Goal: Task Accomplishment & Management: Use online tool/utility

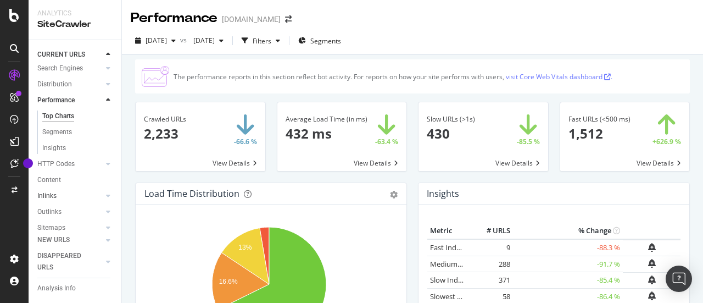
scroll to position [124, 0]
drag, startPoint x: 60, startPoint y: 190, endPoint x: 330, endPoint y: 277, distance: 283.7
click at [60, 196] on div "Url Explorer" at bounding box center [54, 202] width 34 height 12
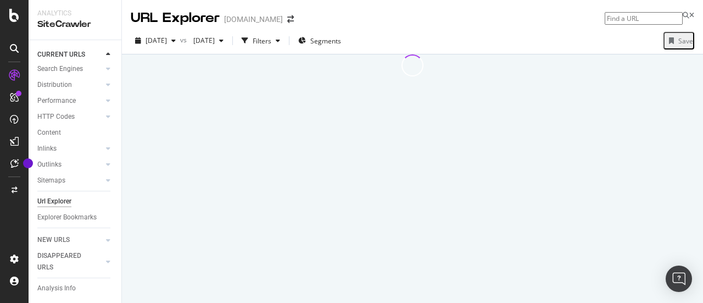
scroll to position [77, 0]
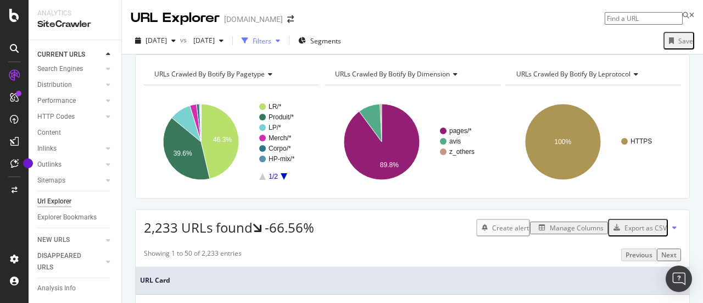
click at [271, 43] on div "Filters" at bounding box center [262, 40] width 19 height 9
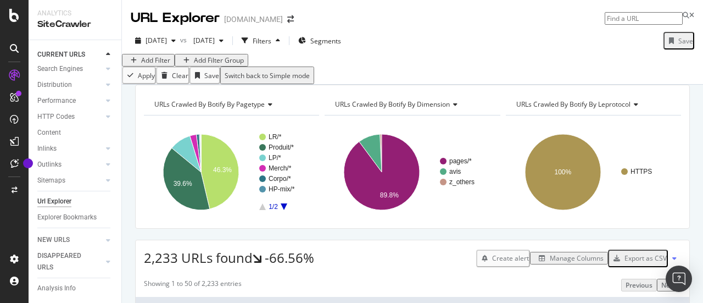
click at [170, 65] on div "Add Filter" at bounding box center [155, 59] width 29 height 9
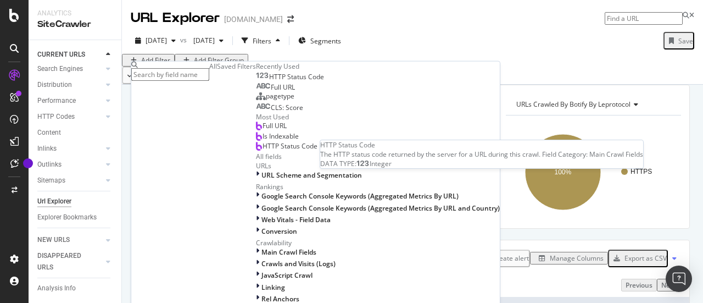
click at [269, 81] on span "HTTP Status Code" at bounding box center [296, 76] width 55 height 9
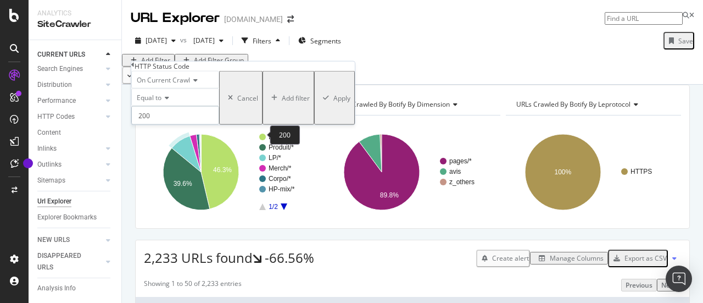
click at [219, 125] on input "200" at bounding box center [175, 115] width 88 height 19
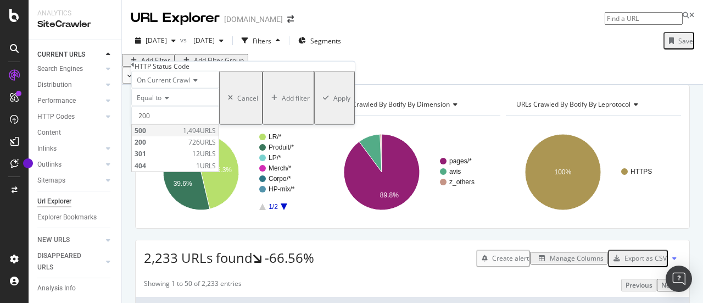
click at [216, 135] on span "1,494 URLS" at bounding box center [199, 130] width 33 height 9
type input "500"
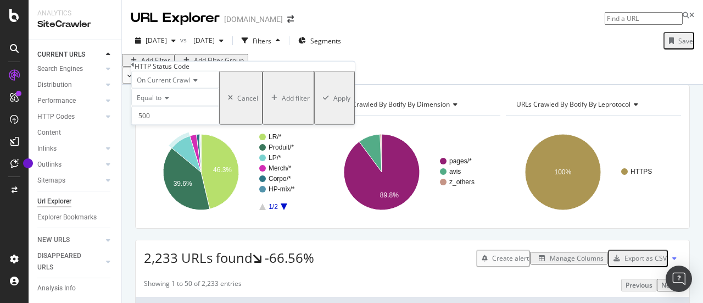
click at [334, 102] on div "Apply" at bounding box center [342, 97] width 17 height 9
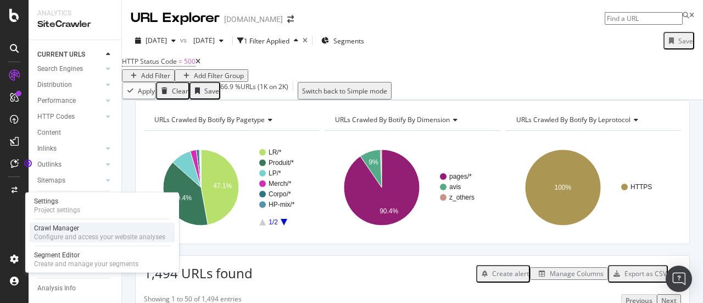
click at [62, 235] on div "Configure and access your website analyses" at bounding box center [99, 236] width 131 height 9
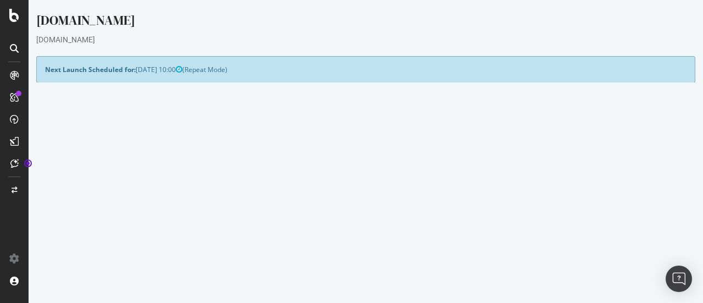
scroll to position [55, 0]
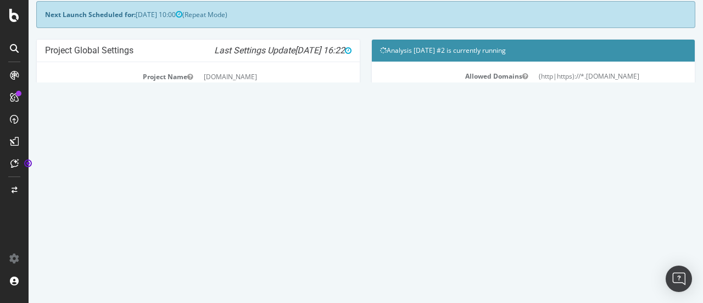
click at [555, 255] on link "Watch Live Stats" at bounding box center [533, 257] width 75 height 18
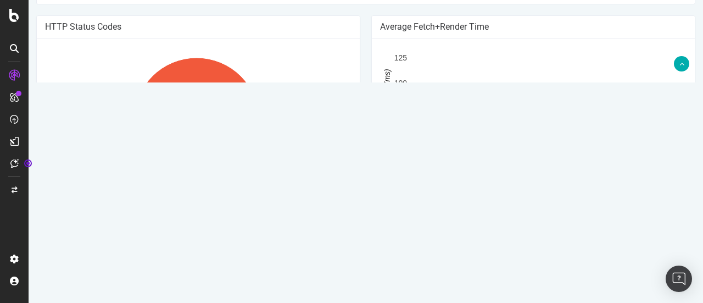
scroll to position [330, 0]
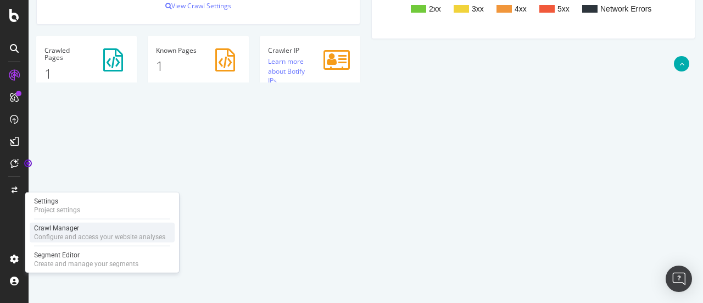
click at [91, 237] on div "Configure and access your website analyses" at bounding box center [99, 236] width 131 height 9
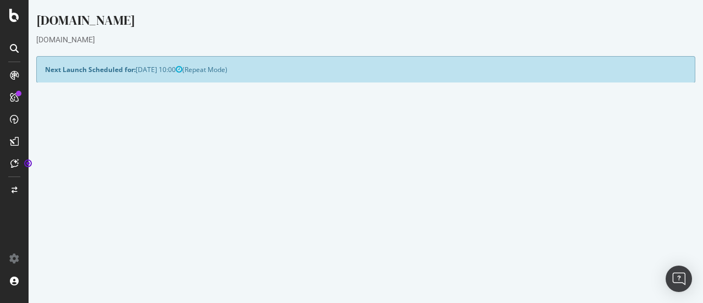
scroll to position [220, 0]
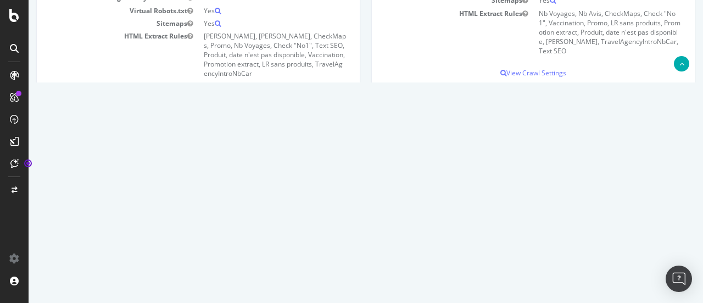
click at [655, 227] on icon at bounding box center [656, 228] width 7 height 8
click at [618, 261] on link "Delete analysis" at bounding box center [617, 259] width 88 height 15
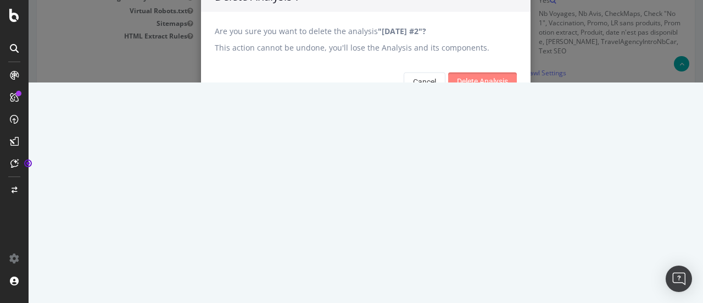
click at [480, 90] on input "Delete Analysis" at bounding box center [482, 82] width 69 height 18
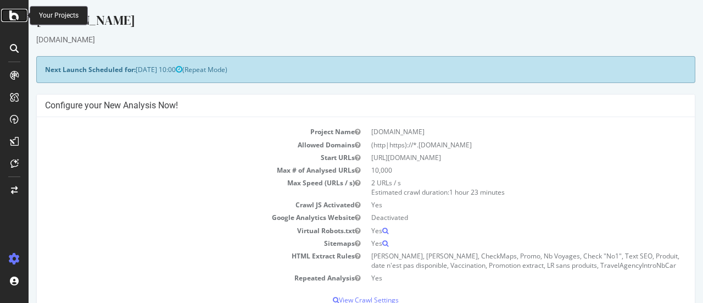
click at [7, 16] on div at bounding box center [14, 15] width 26 height 13
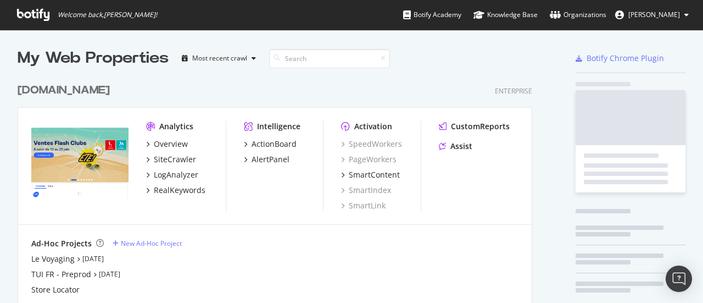
scroll to position [2949, 515]
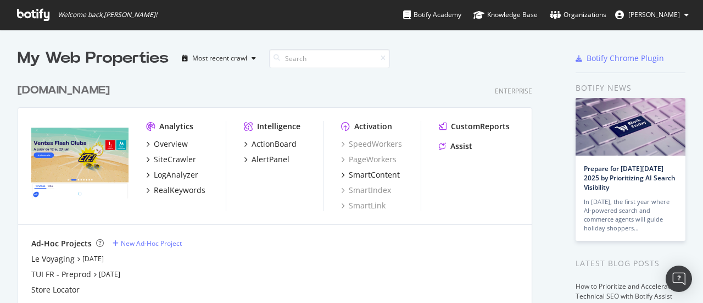
click at [39, 93] on div "[DOMAIN_NAME]" at bounding box center [64, 90] width 92 height 16
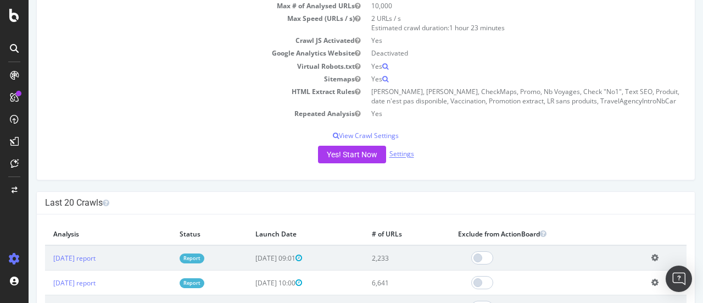
scroll to position [165, 0]
click at [341, 147] on button "Yes! Start Now" at bounding box center [352, 154] width 68 height 18
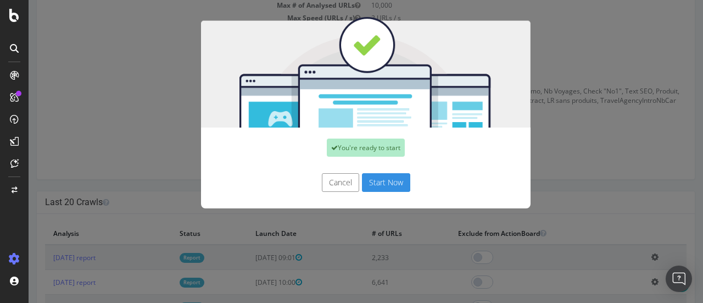
click at [381, 180] on button "Start Now" at bounding box center [386, 182] width 48 height 19
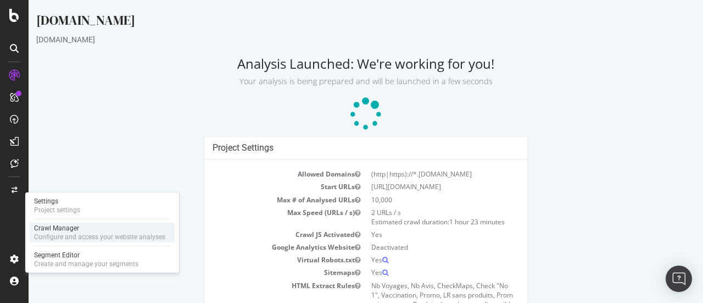
click at [60, 232] on div "Crawl Manager" at bounding box center [99, 228] width 131 height 9
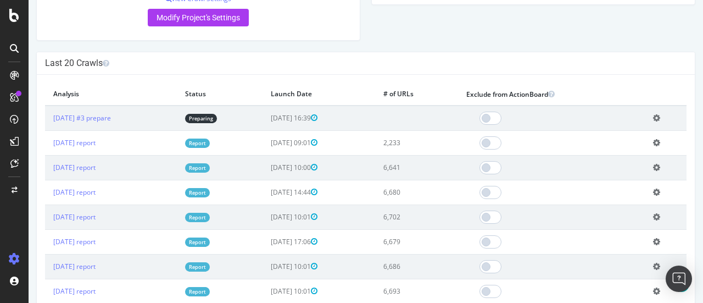
scroll to position [385, 0]
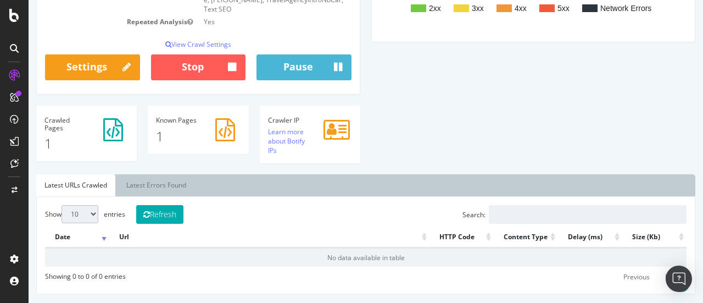
scroll to position [289, 0]
